Goal: Navigation & Orientation: Find specific page/section

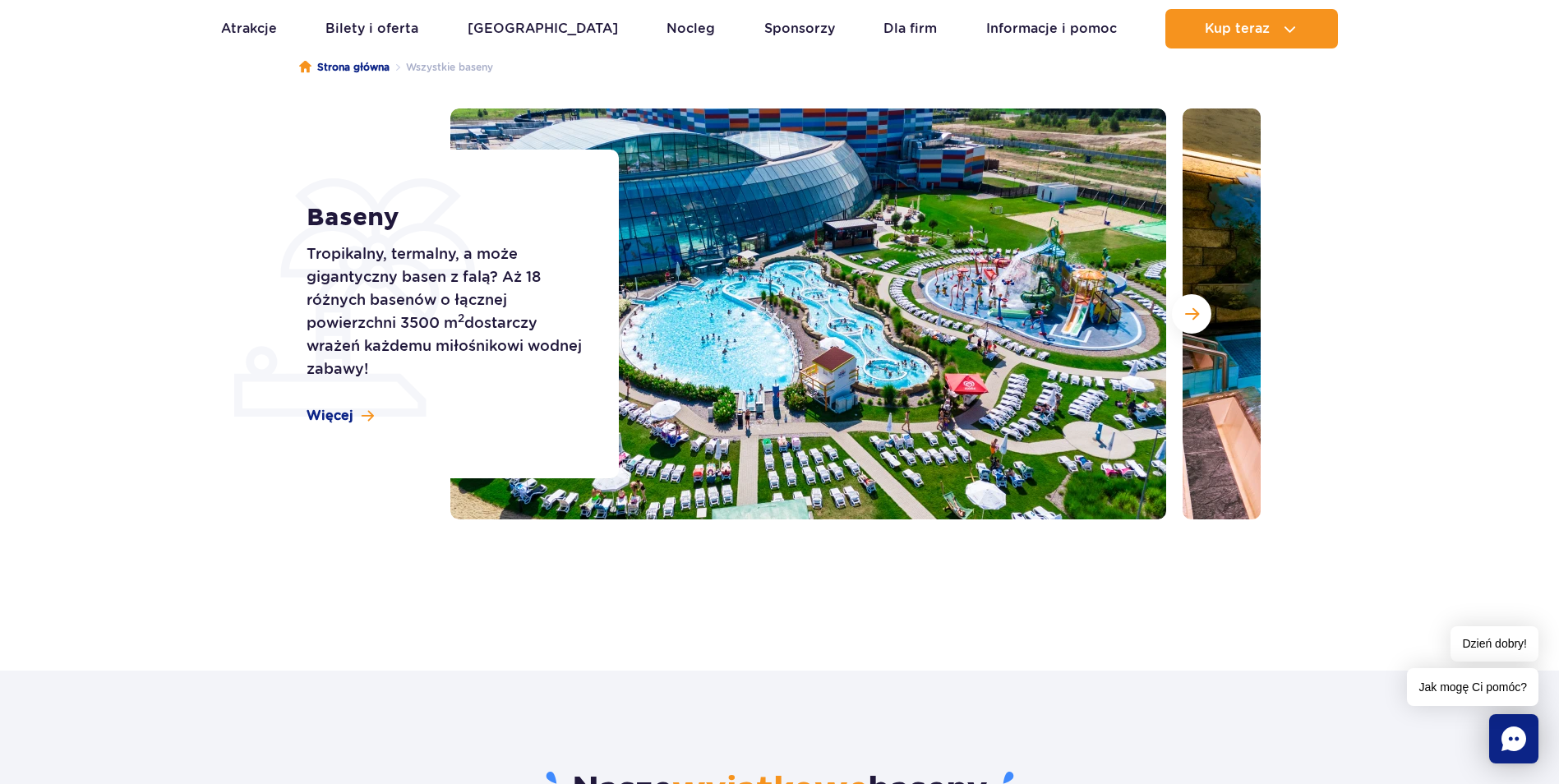
scroll to position [164, 0]
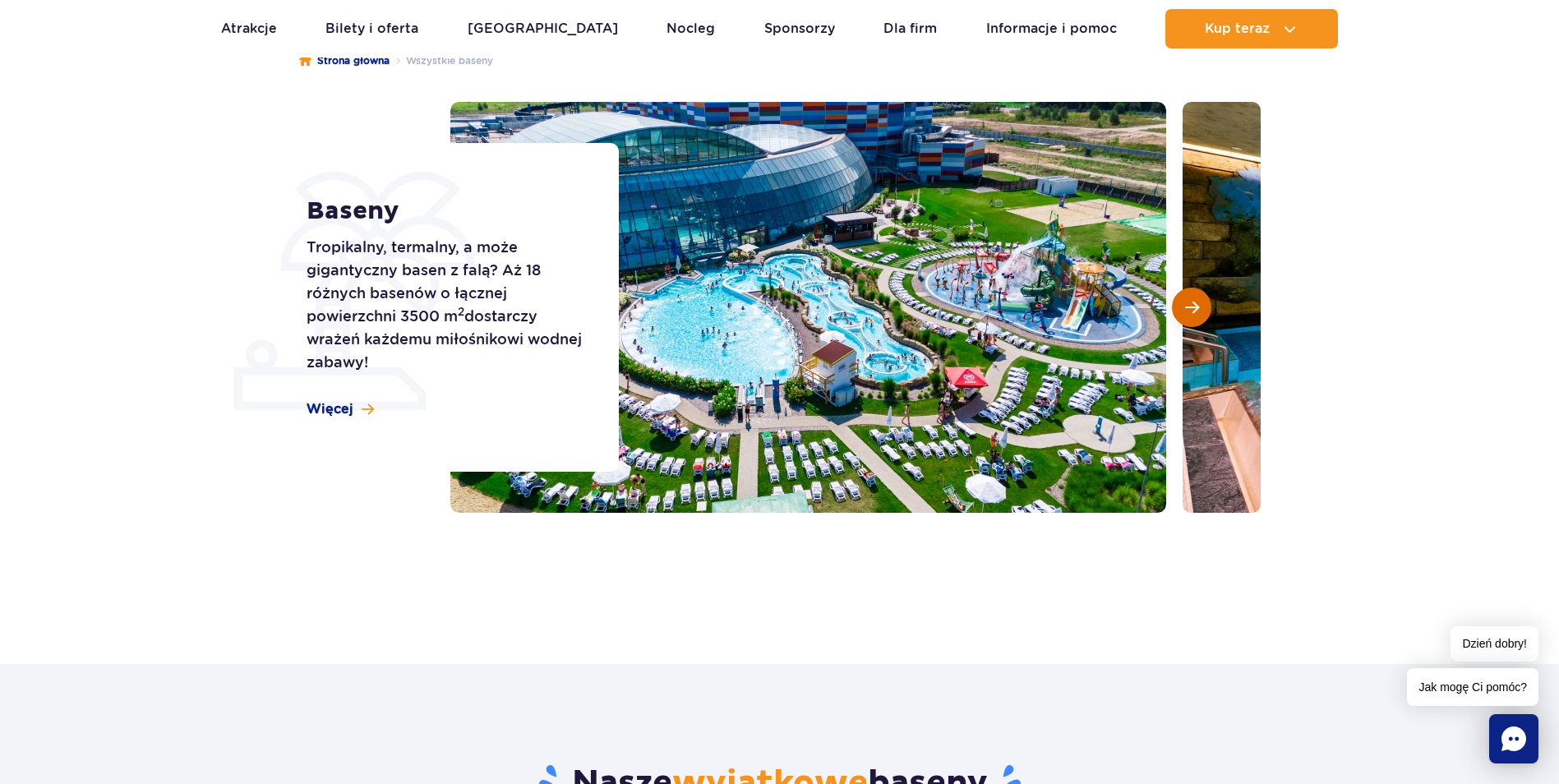
click at [1185, 308] on span "Następny slajd" at bounding box center [1192, 307] width 14 height 15
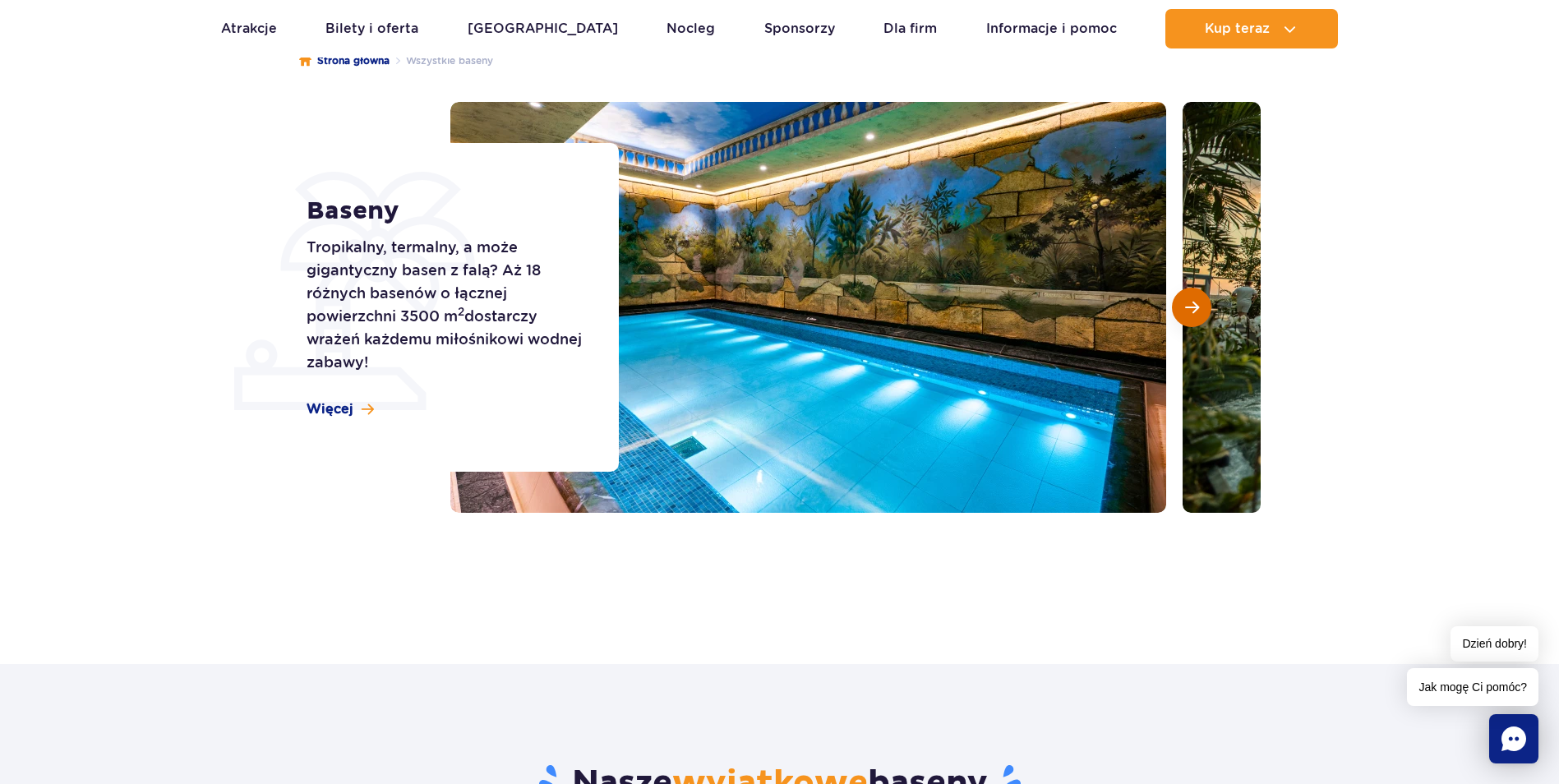
click at [1190, 304] on span "Następny slajd" at bounding box center [1192, 307] width 14 height 15
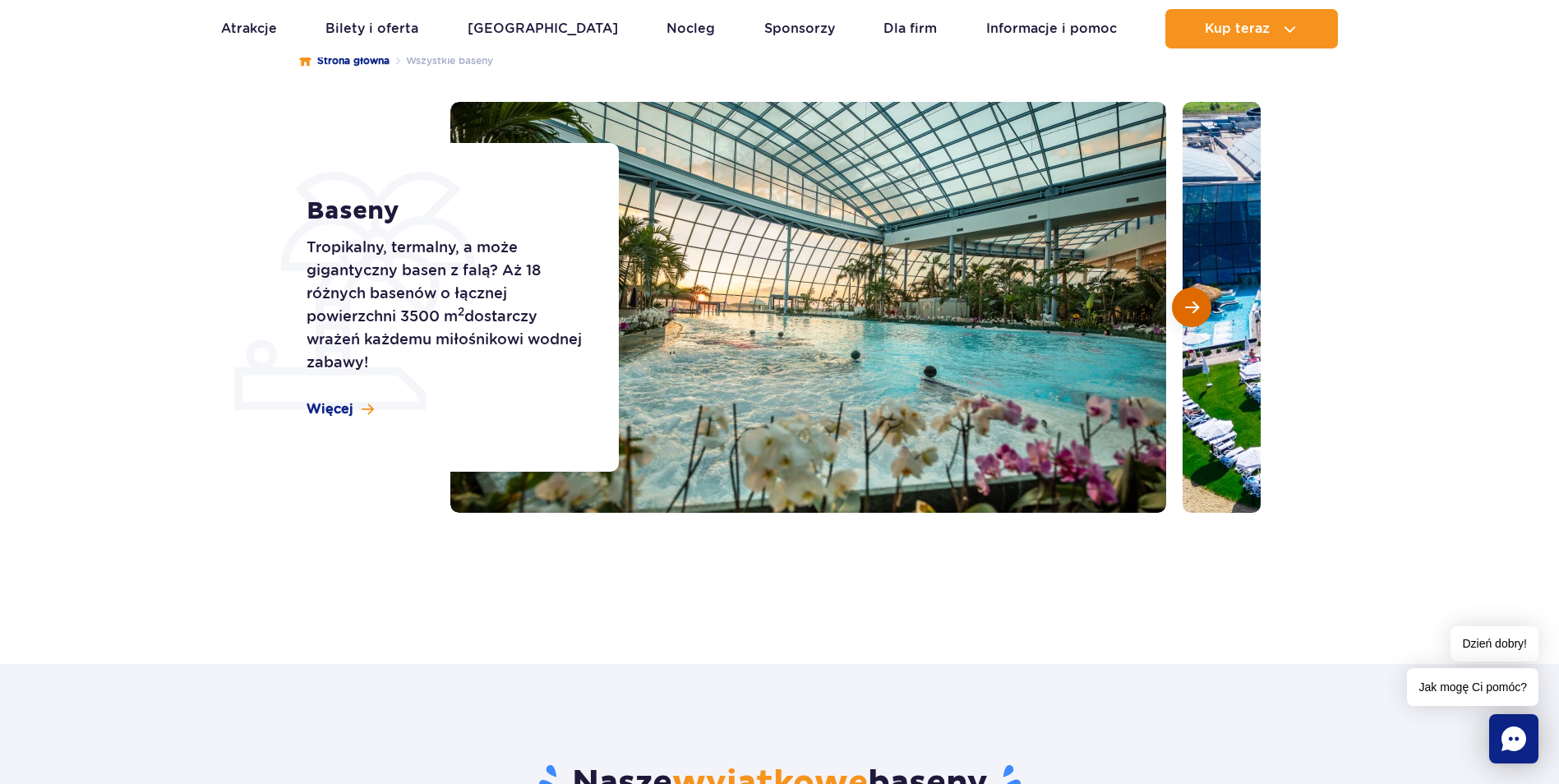
click at [1190, 304] on span "Następny slajd" at bounding box center [1192, 307] width 14 height 15
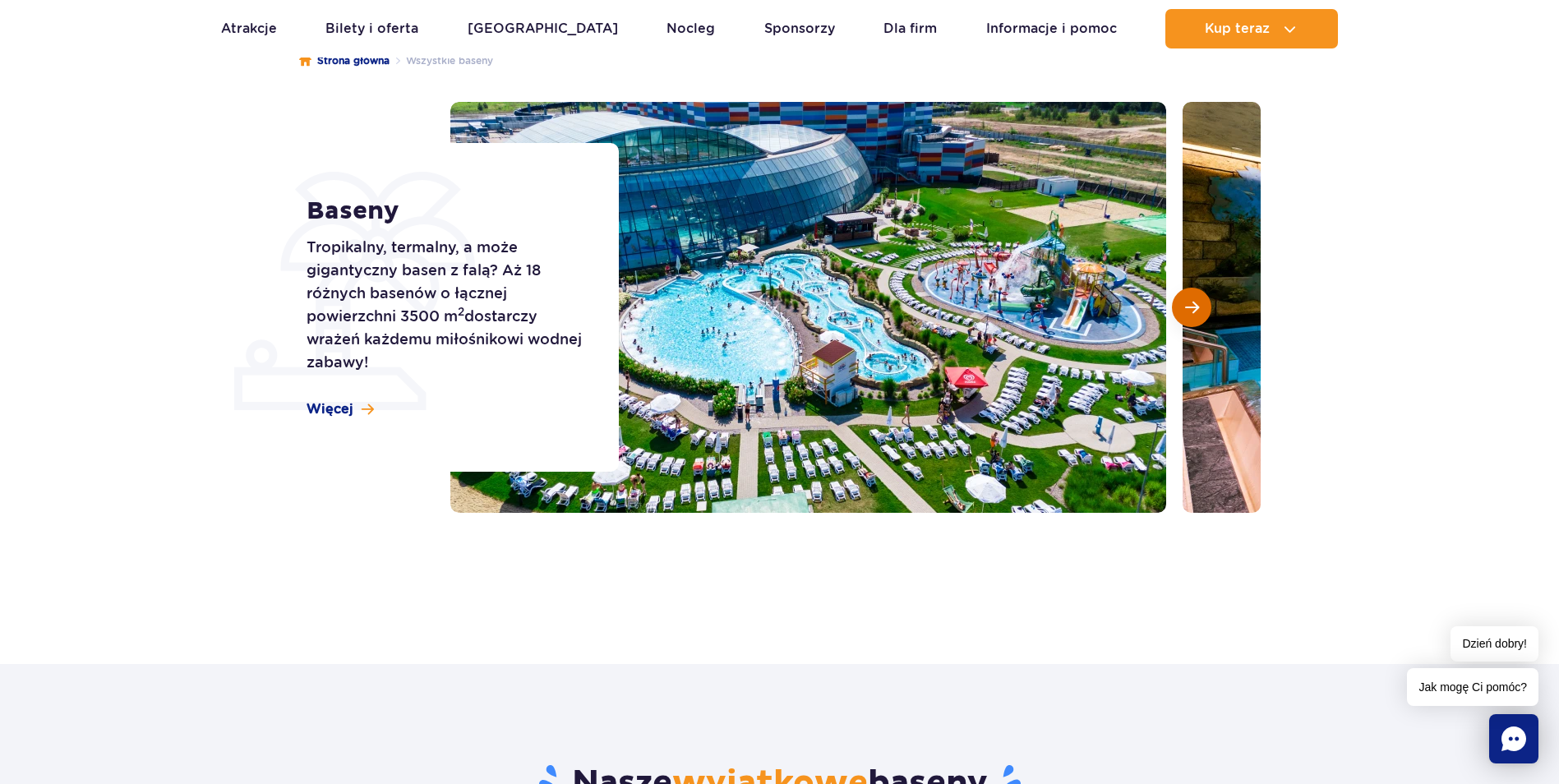
click at [1190, 304] on span "Następny slajd" at bounding box center [1192, 307] width 14 height 15
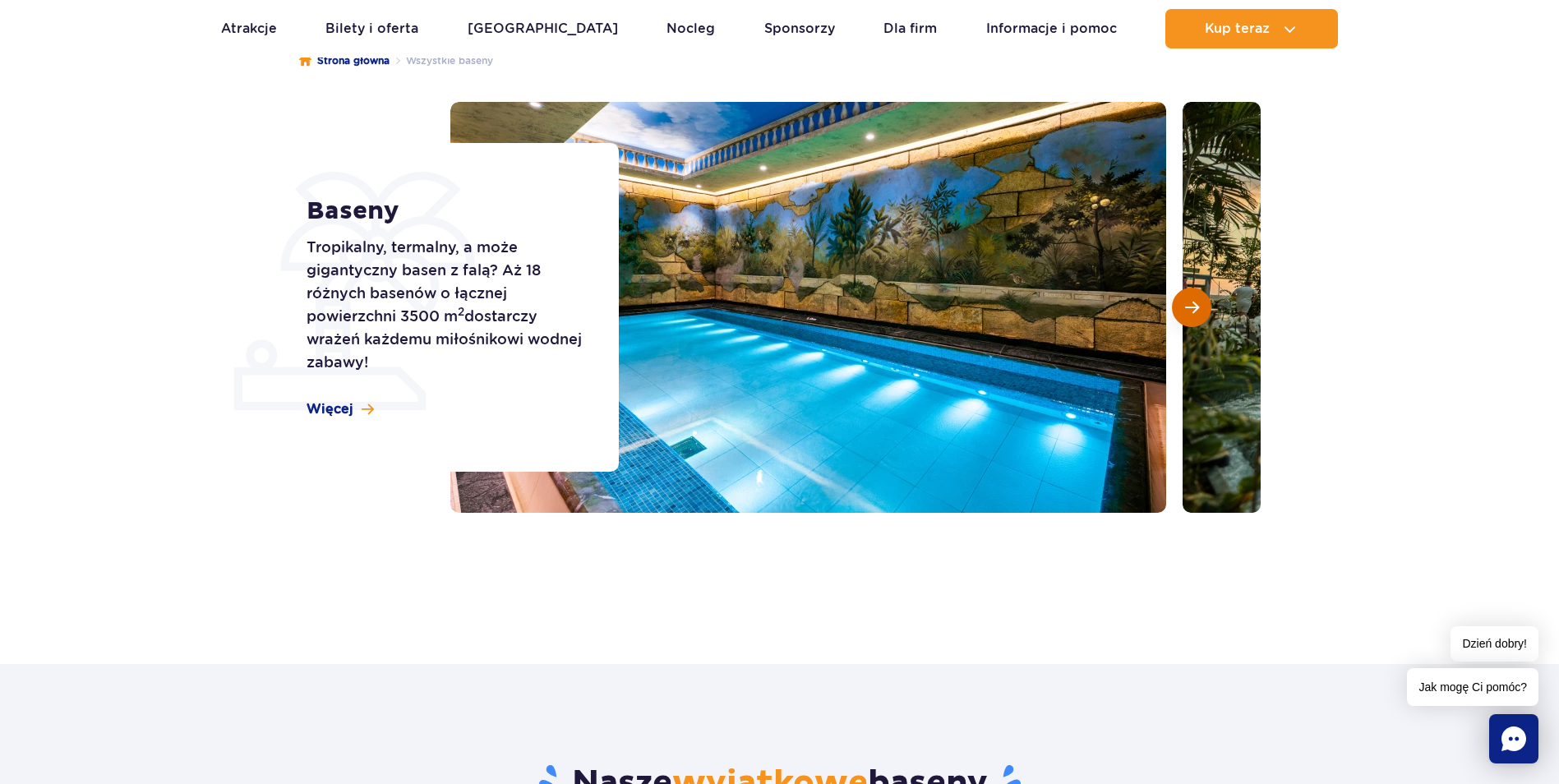
click at [1190, 304] on span "Następny slajd" at bounding box center [1192, 307] width 14 height 15
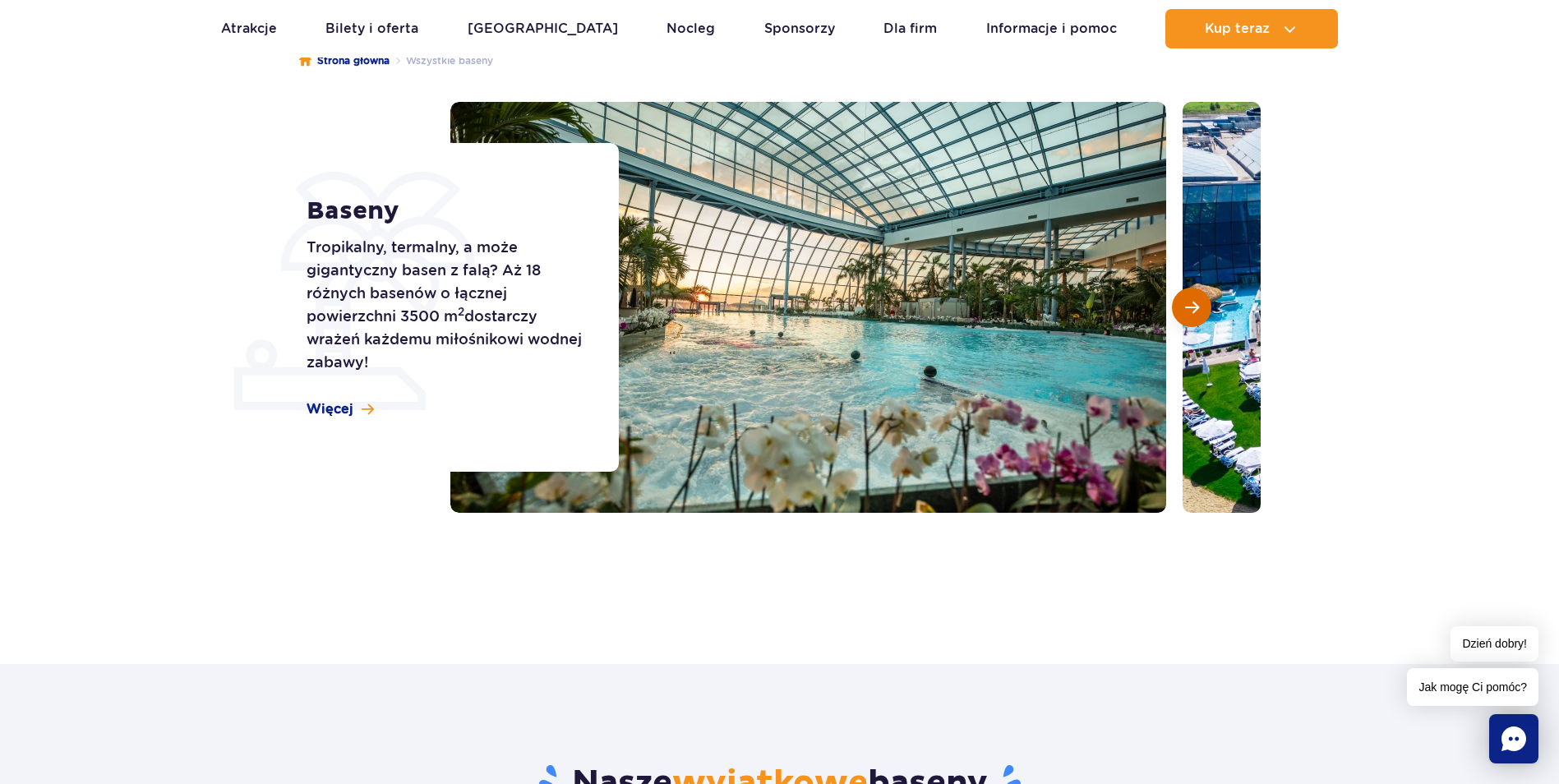
click at [1190, 304] on span "Następny slajd" at bounding box center [1192, 307] width 14 height 15
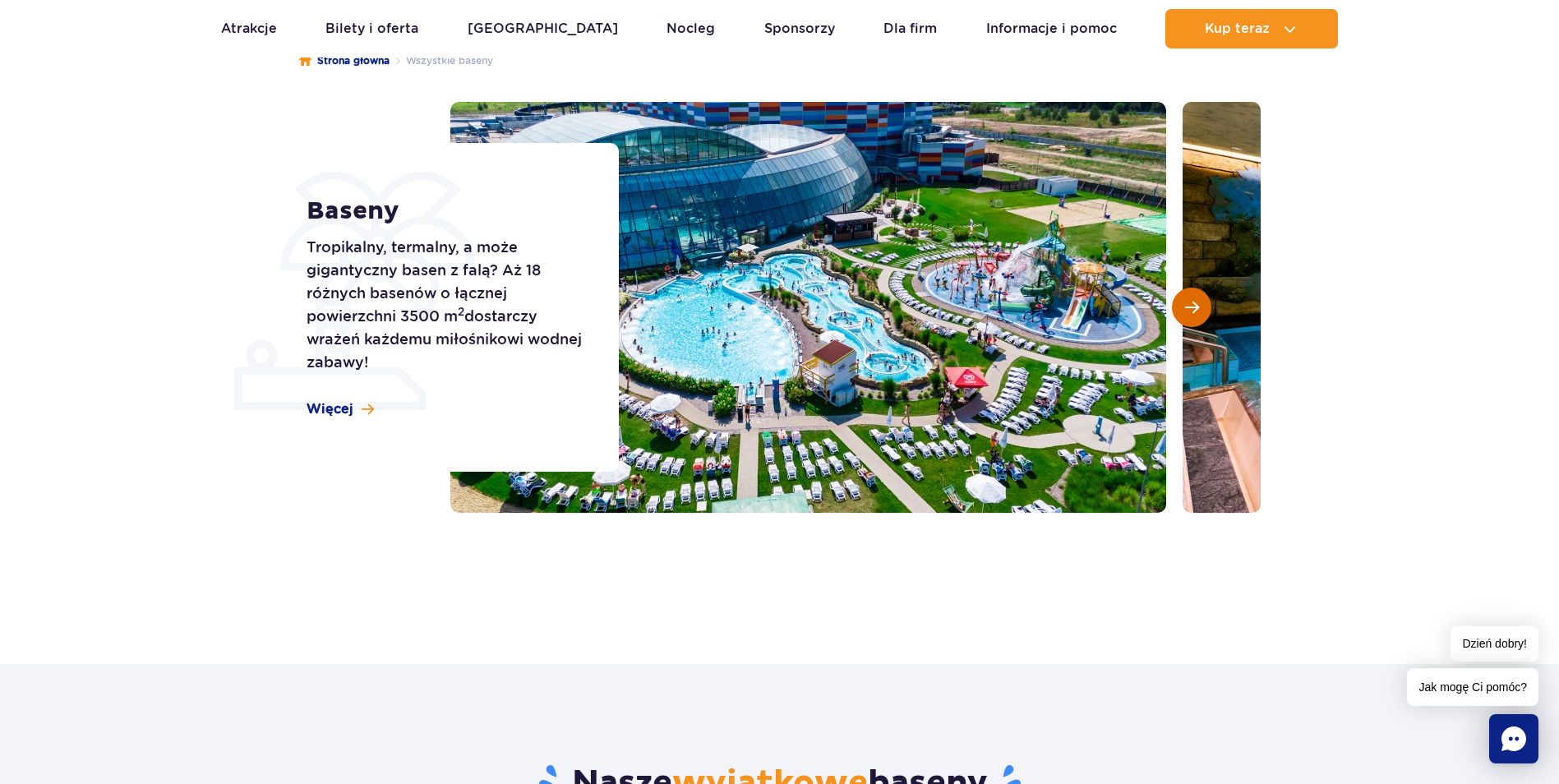
click at [1191, 303] on span "Następny slajd" at bounding box center [1192, 307] width 14 height 15
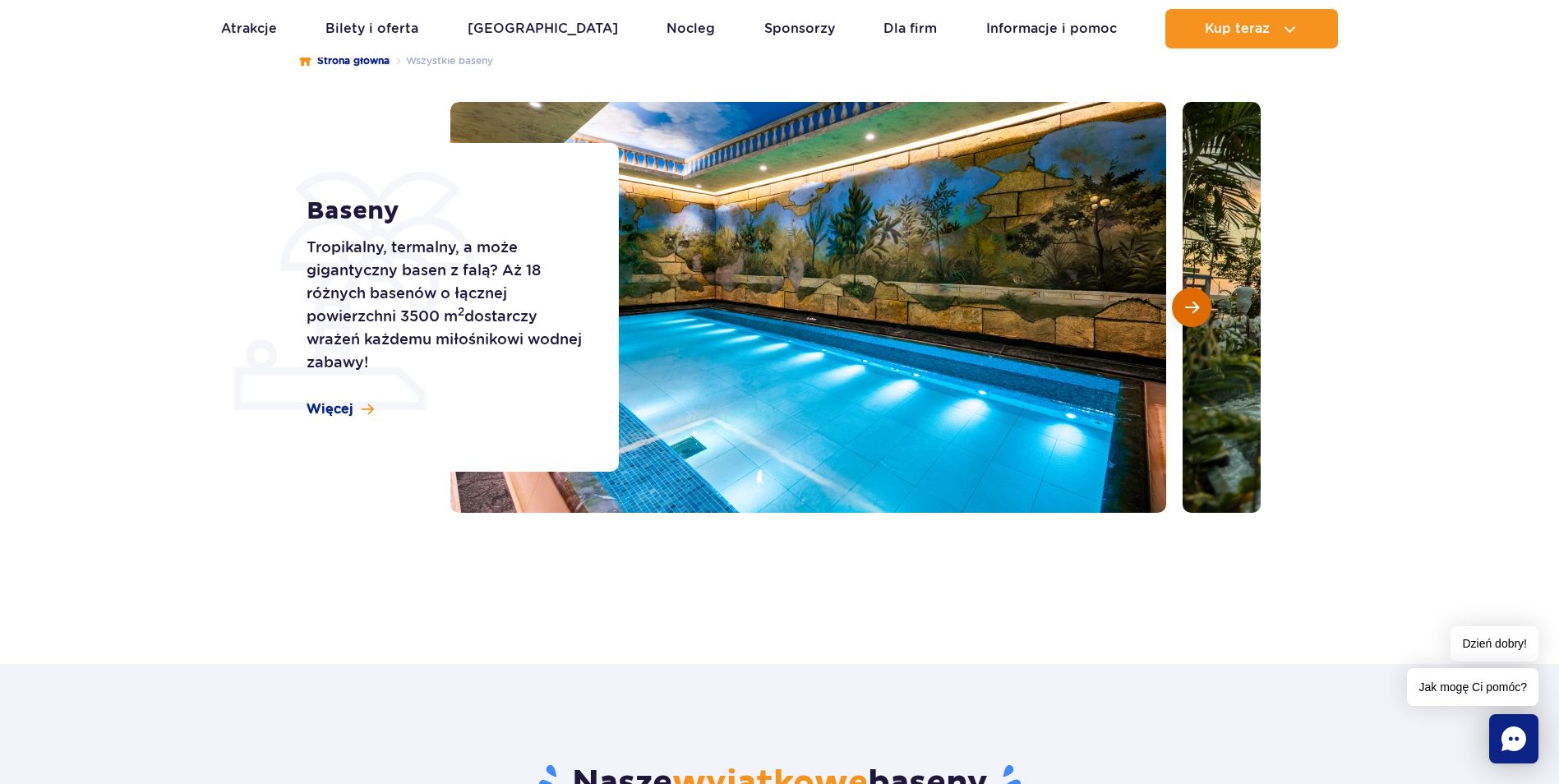
click at [1191, 303] on span "Następny slajd" at bounding box center [1192, 307] width 14 height 15
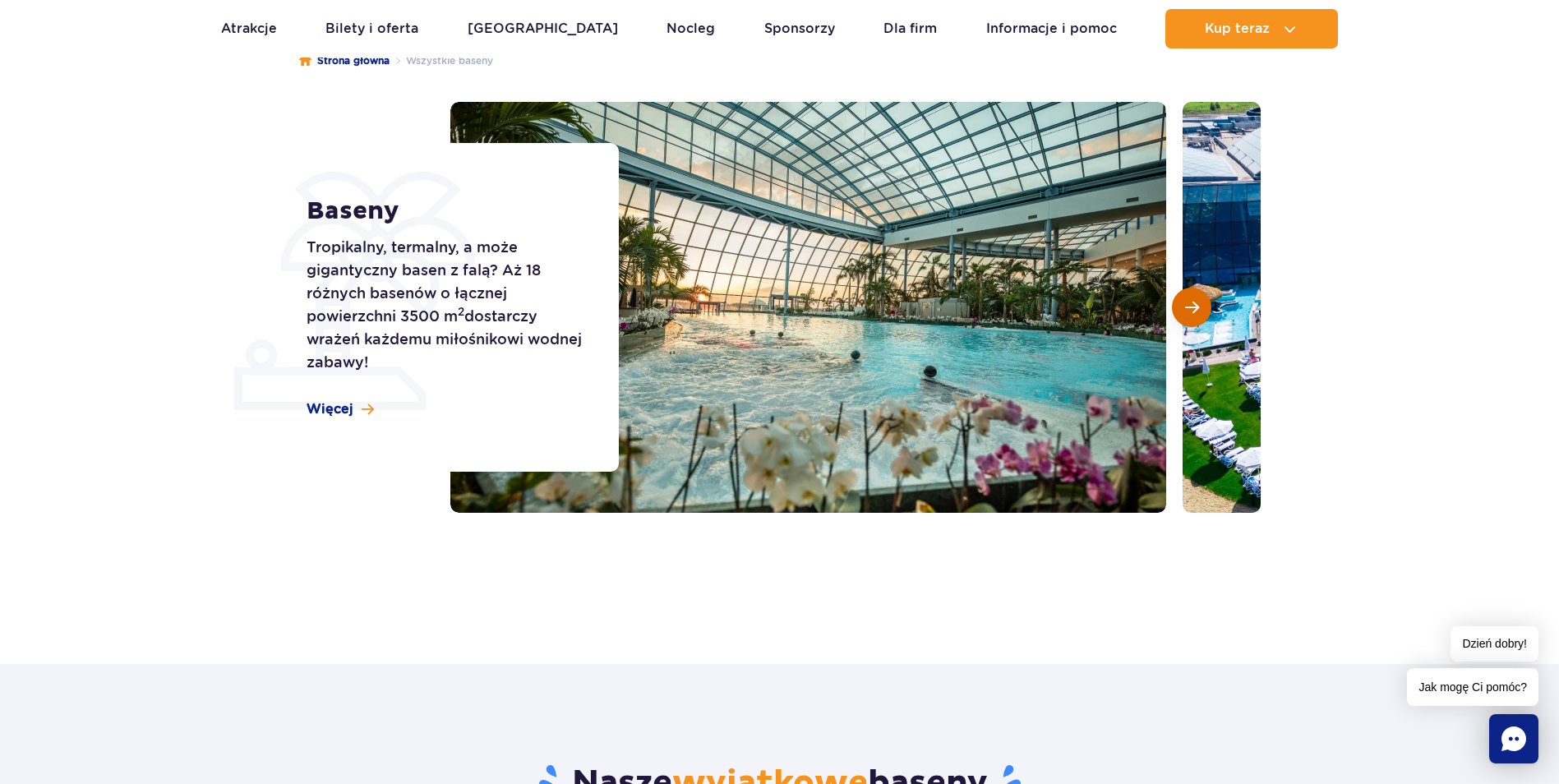
click at [1191, 303] on span "Następny slajd" at bounding box center [1192, 307] width 14 height 15
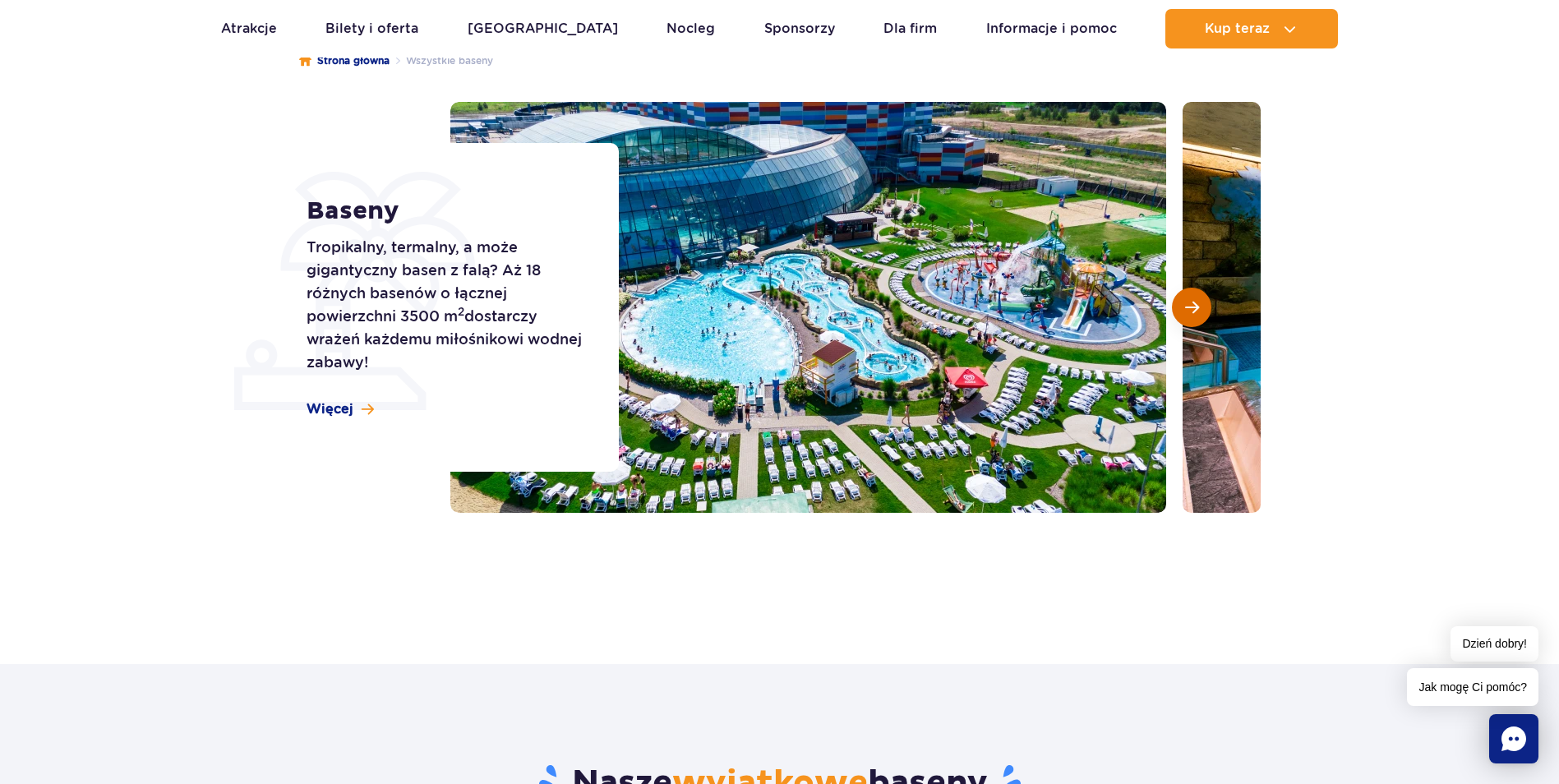
click at [1191, 303] on span "Następny slajd" at bounding box center [1192, 307] width 14 height 15
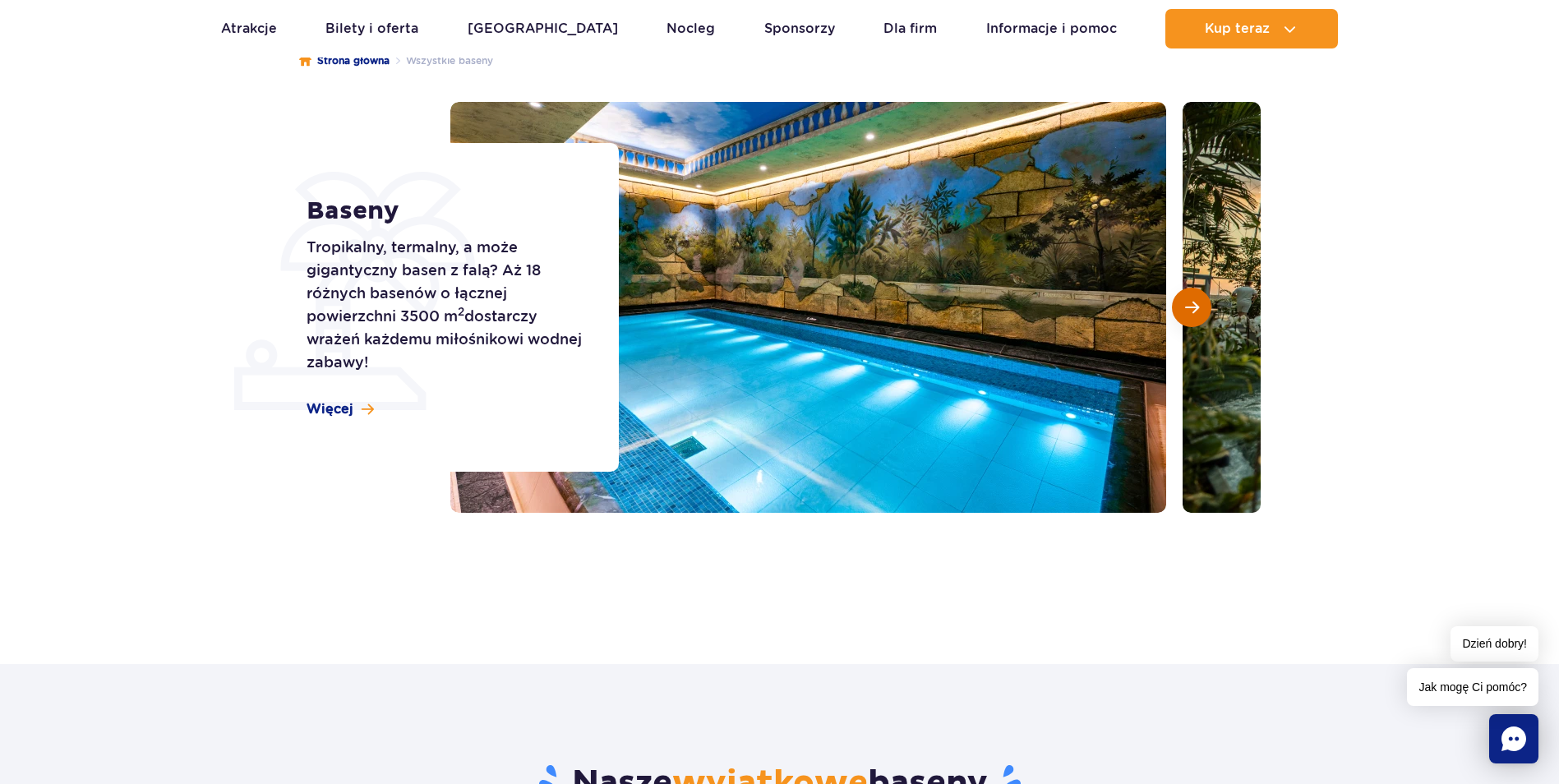
click at [1191, 303] on span "Następny slajd" at bounding box center [1192, 307] width 14 height 15
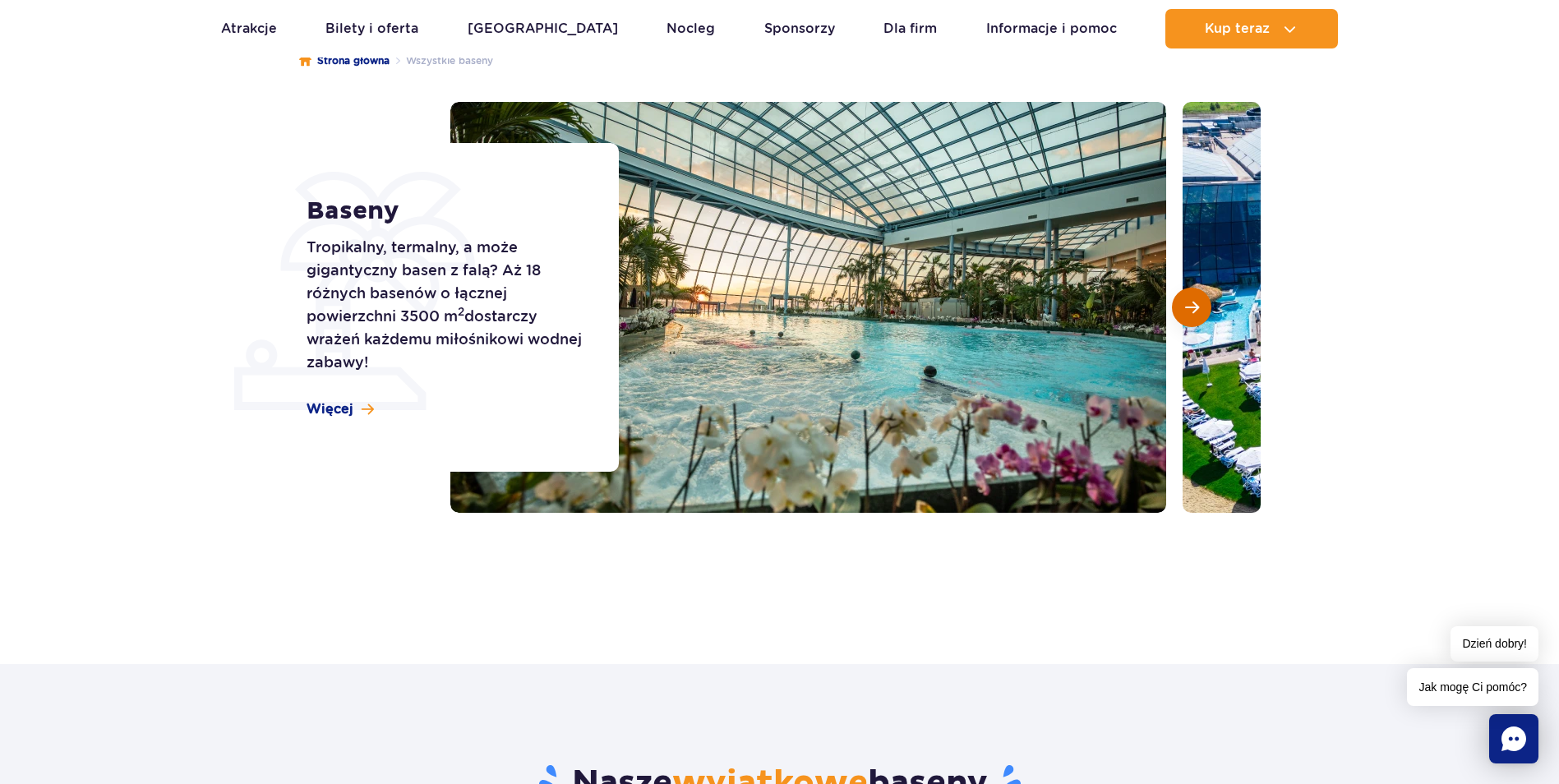
click at [1191, 303] on span "Następny slajd" at bounding box center [1192, 307] width 14 height 15
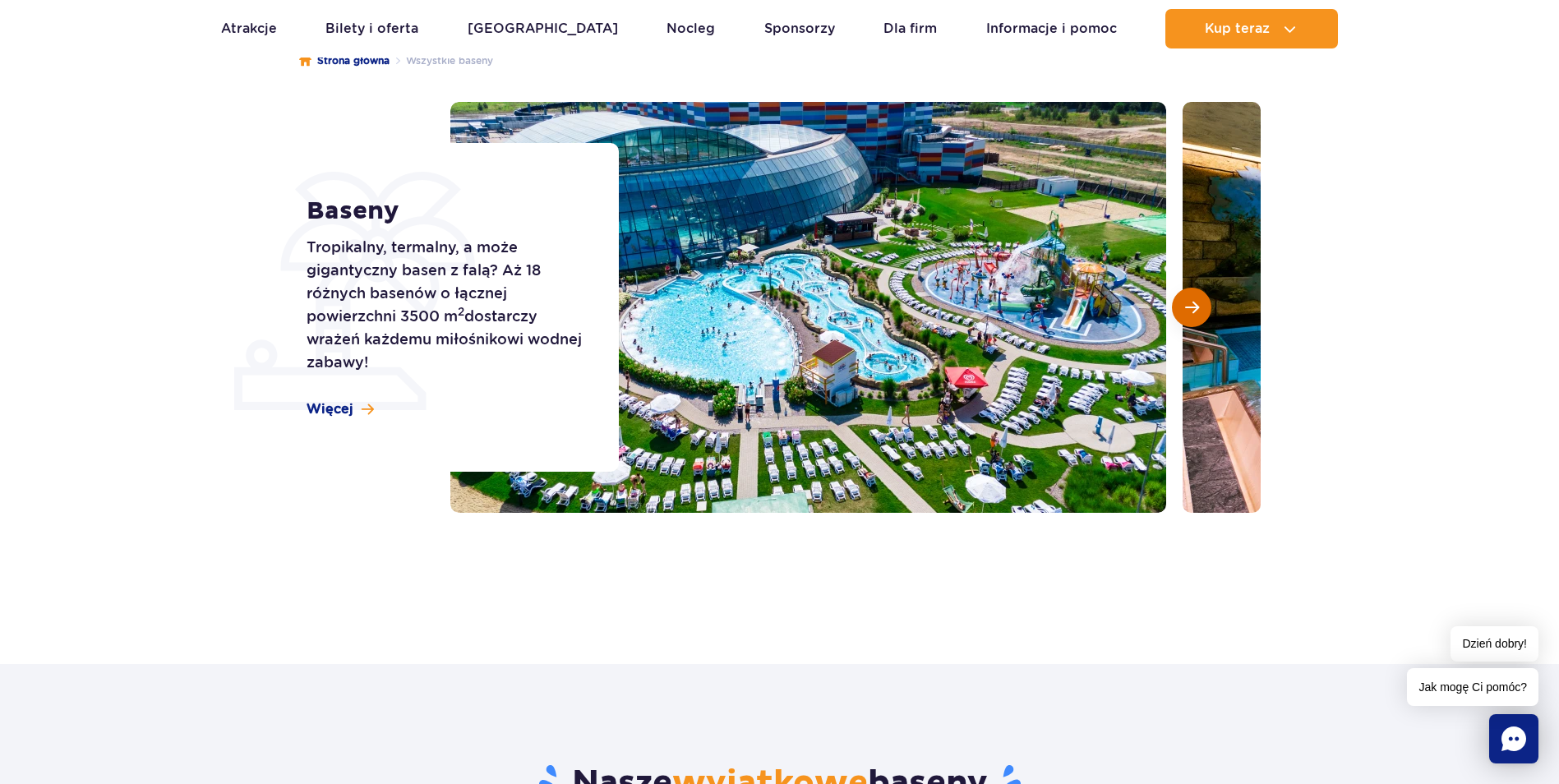
click at [1191, 303] on span "Następny slajd" at bounding box center [1192, 307] width 14 height 15
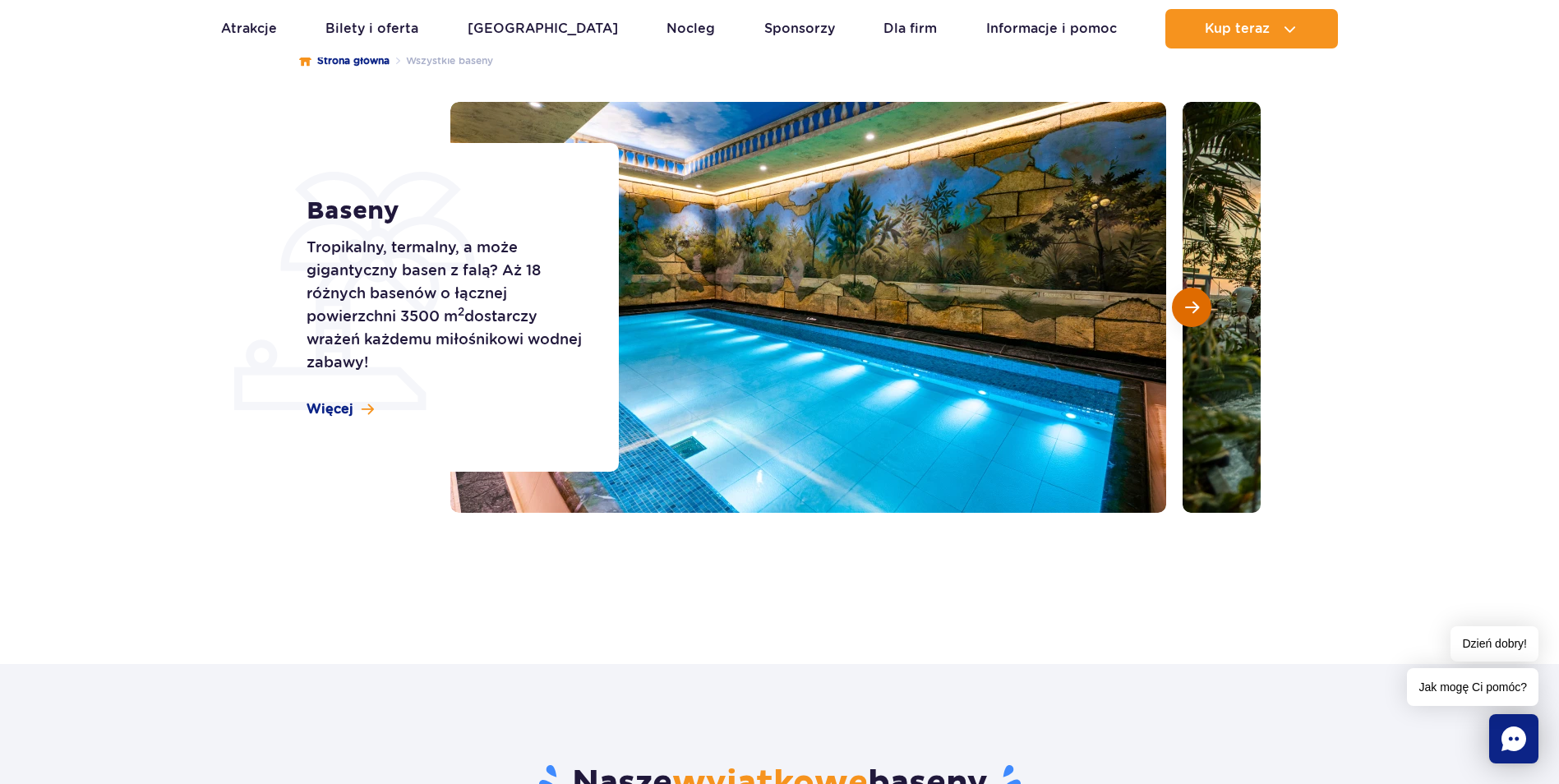
click at [1191, 303] on span "Następny slajd" at bounding box center [1192, 307] width 14 height 15
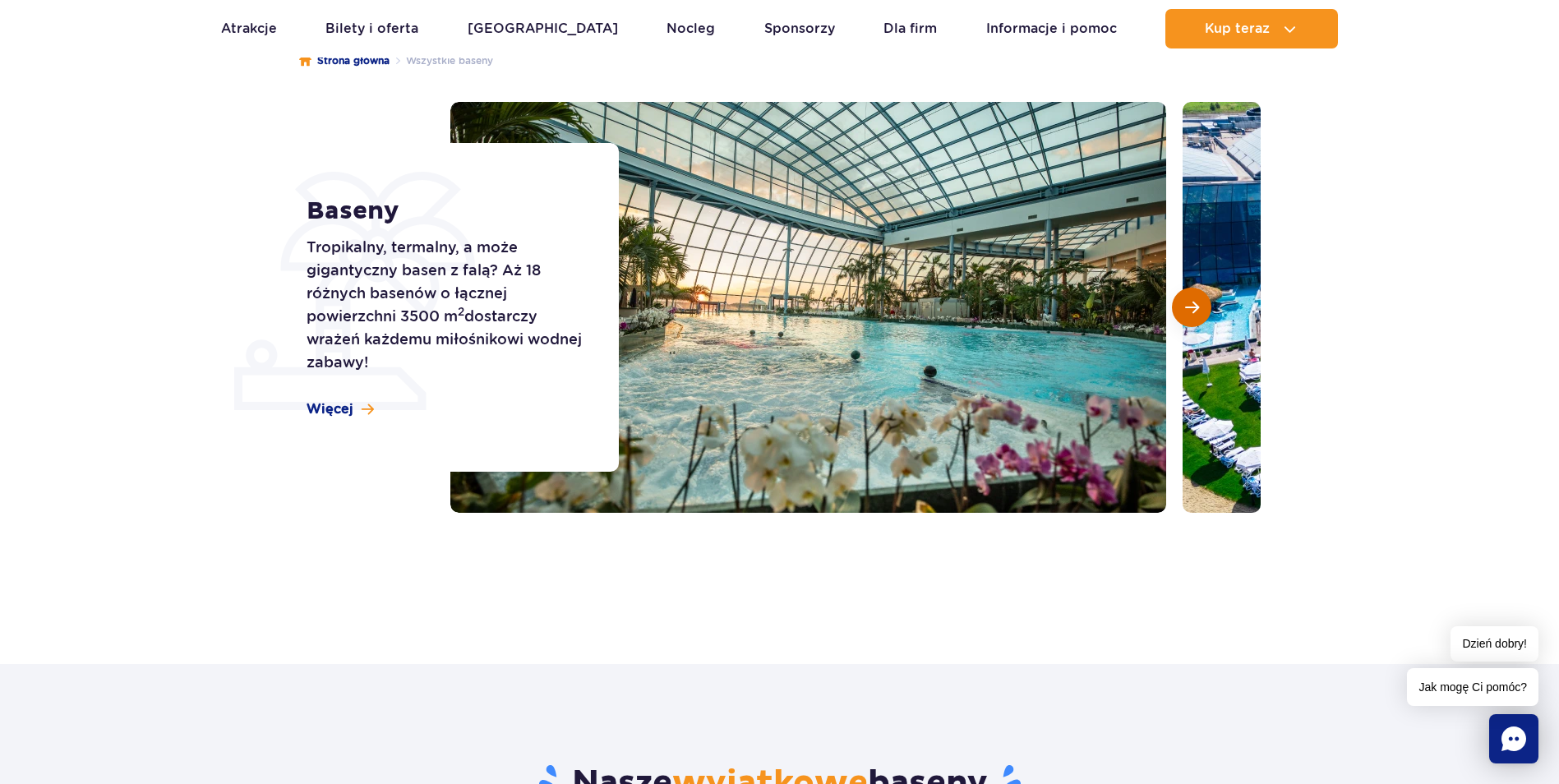
click at [1191, 303] on span "Następny slajd" at bounding box center [1192, 307] width 14 height 15
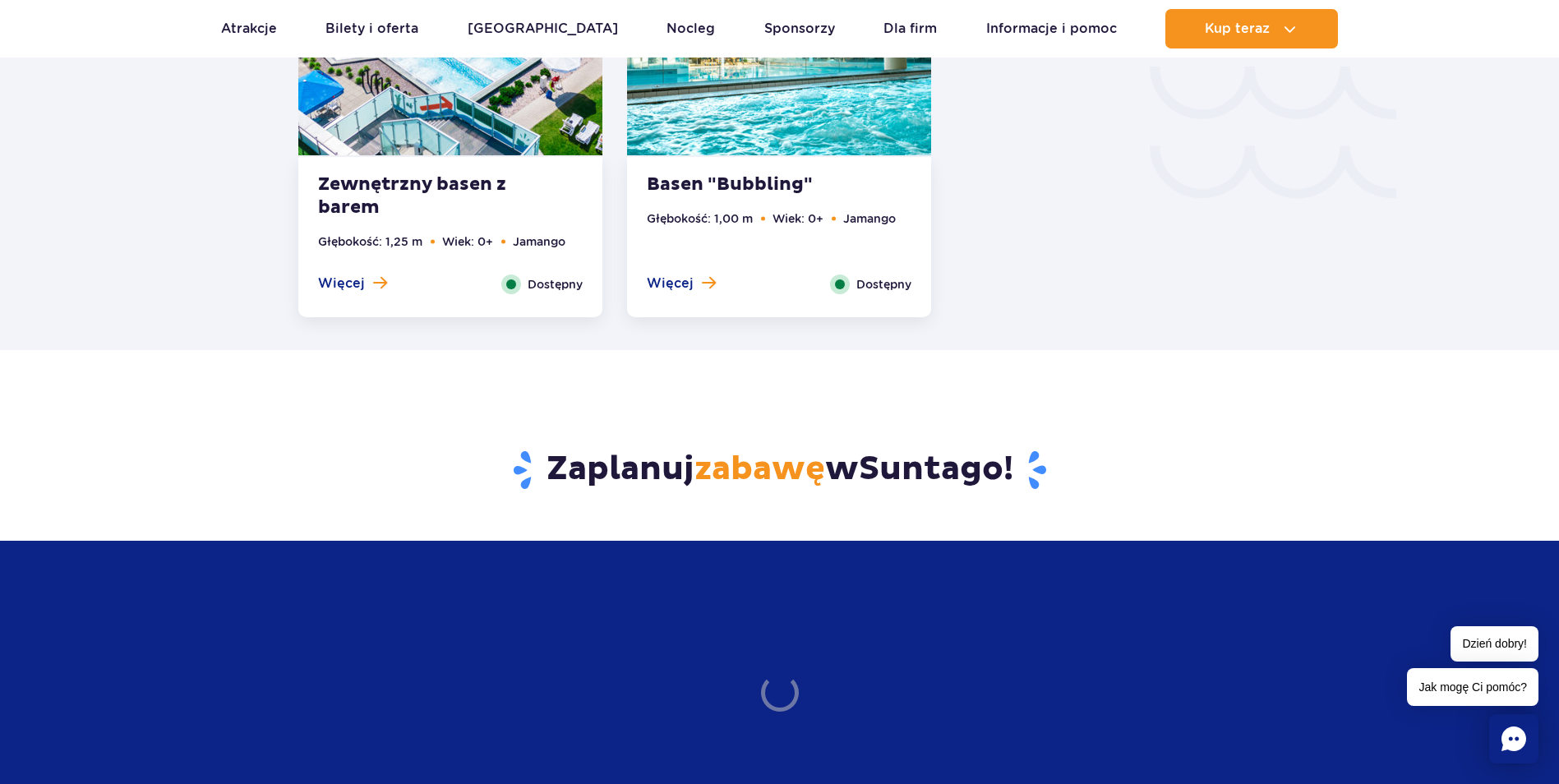
scroll to position [3041, 0]
